Goal: Information Seeking & Learning: Learn about a topic

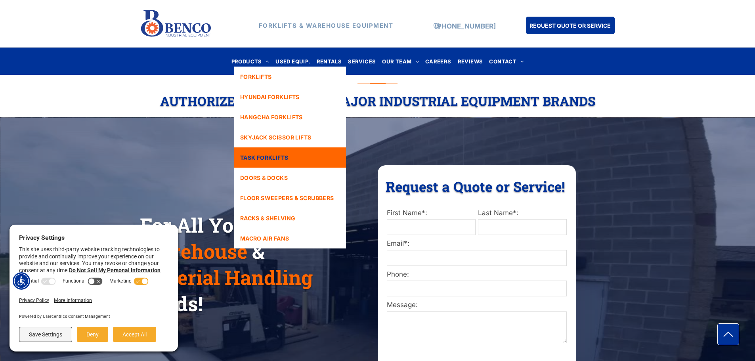
click at [275, 156] on span "TASK FORKLIFTS" at bounding box center [264, 157] width 48 height 8
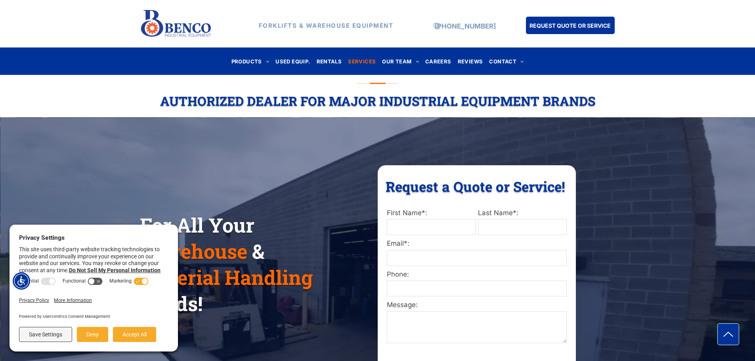
click at [363, 62] on span "SERVICES" at bounding box center [362, 61] width 28 height 11
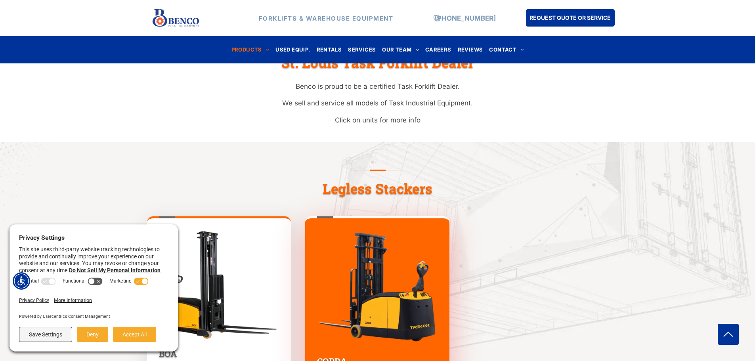
scroll to position [159, 0]
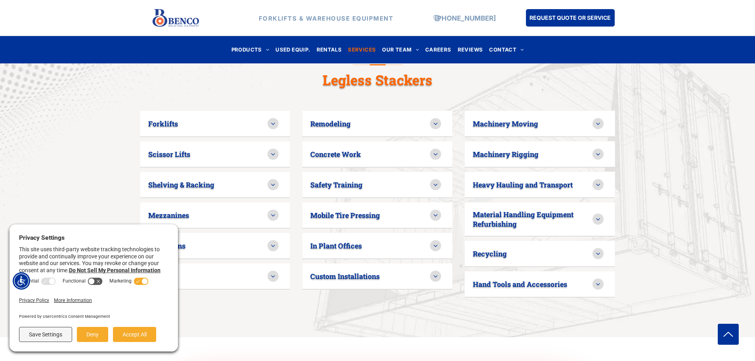
scroll to position [515, 0]
click at [56, 154] on div "Forklifts We work on all makes and models. Scissor Lifts We buy, sell, and serv…" at bounding box center [377, 219] width 755 height 235
click at [267, 118] on div "Forklifts" at bounding box center [208, 123] width 120 height 10
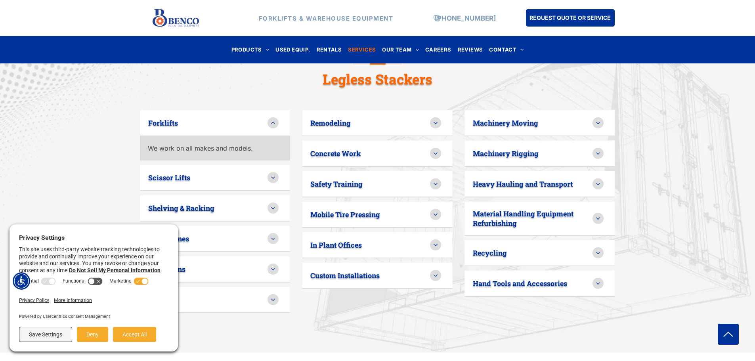
click at [265, 118] on div "Forklifts" at bounding box center [208, 123] width 120 height 10
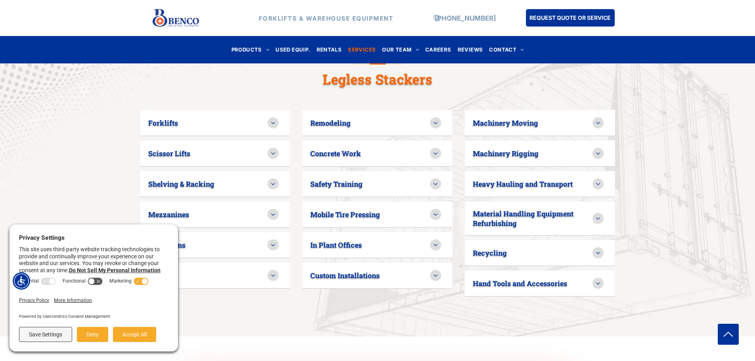
click at [82, 145] on div "Forklifts We work on all makes and models. Scissor Lifts We buy, sell, and serv…" at bounding box center [377, 219] width 755 height 235
click at [135, 339] on button "Accept All" at bounding box center [134, 334] width 43 height 15
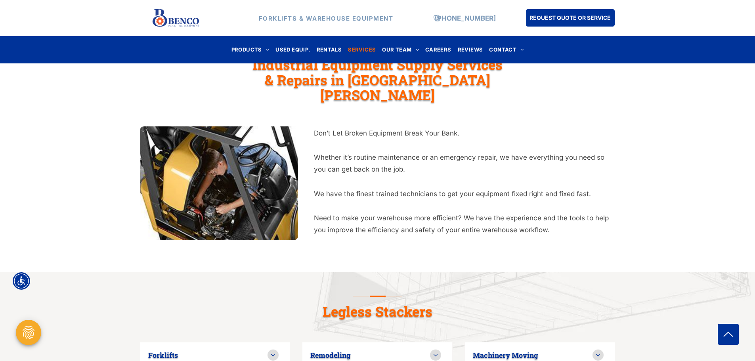
scroll to position [277, 0]
